Goal: Check status: Check status

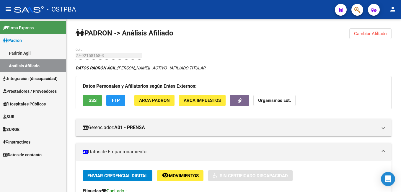
scroll to position [207, 0]
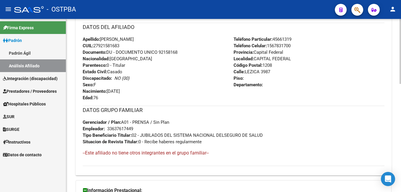
drag, startPoint x: 16, startPoint y: 50, endPoint x: 107, endPoint y: 25, distance: 94.2
click at [16, 50] on link "Padrón Ágil" at bounding box center [33, 53] width 66 height 13
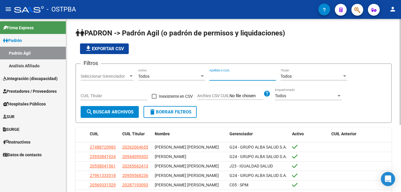
click at [233, 75] on input "Apellido o CUIL" at bounding box center [242, 76] width 67 height 5
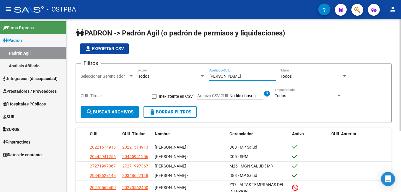
type input "[PERSON_NAME]"
click at [131, 76] on div at bounding box center [131, 75] width 3 height 1
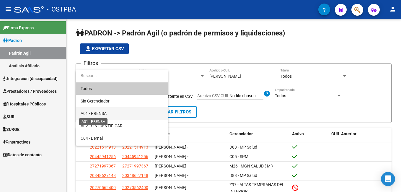
click at [101, 114] on span "A01 - PRENSA" at bounding box center [94, 113] width 26 height 5
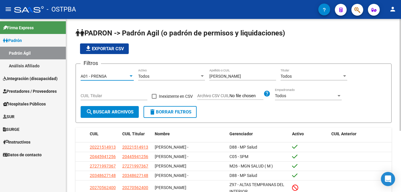
click at [108, 114] on span "search Buscar Archivos" at bounding box center [110, 111] width 48 height 5
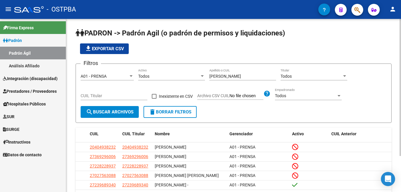
click at [269, 53] on div "file_download Exportar CSV" at bounding box center [234, 48] width 316 height 11
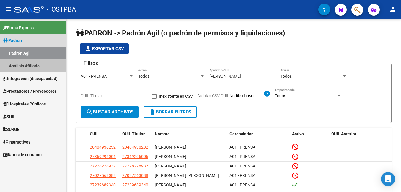
click at [37, 67] on link "Análisis Afiliado" at bounding box center [33, 65] width 66 height 13
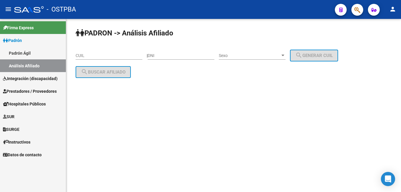
click at [169, 55] on input "DNI" at bounding box center [181, 55] width 67 height 5
click at [290, 26] on div "PADRON -> Análisis Afiliado CUIL | 92160 DNI Sexo Sexo search Generar CUIL sear…" at bounding box center [233, 58] width 335 height 78
click at [171, 53] on input "92160" at bounding box center [181, 55] width 67 height 5
type input "92160423"
click at [284, 56] on div at bounding box center [282, 55] width 3 height 1
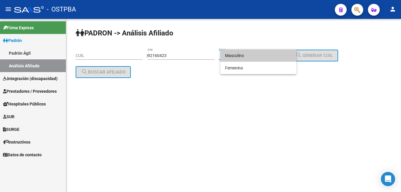
click at [241, 58] on span "Masculino" at bounding box center [258, 55] width 67 height 12
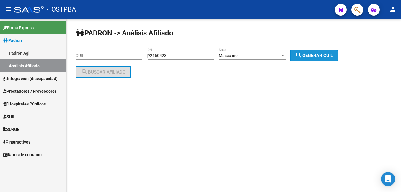
click at [324, 57] on span "search Generar CUIL" at bounding box center [313, 55] width 37 height 5
type input "20-92160423-9"
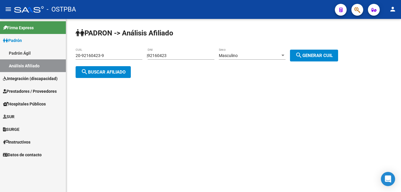
click at [109, 73] on span "search Buscar afiliado" at bounding box center [103, 71] width 45 height 5
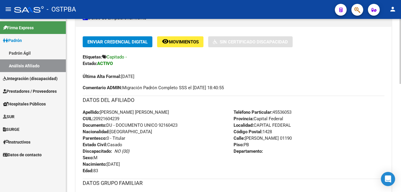
scroll to position [148, 0]
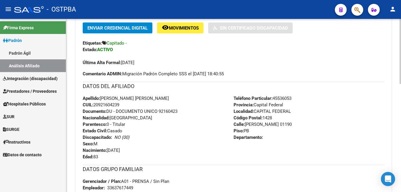
click at [273, 48] on div "Enviar Credencial Digital remove_red_eye Movimientos Sin Certificado Discapacid…" at bounding box center [234, 43] width 302 height 43
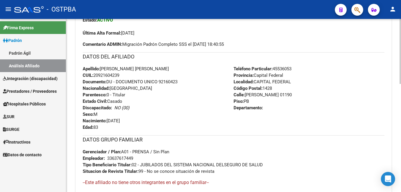
scroll to position [207, 0]
